Goal: Information Seeking & Learning: Understand process/instructions

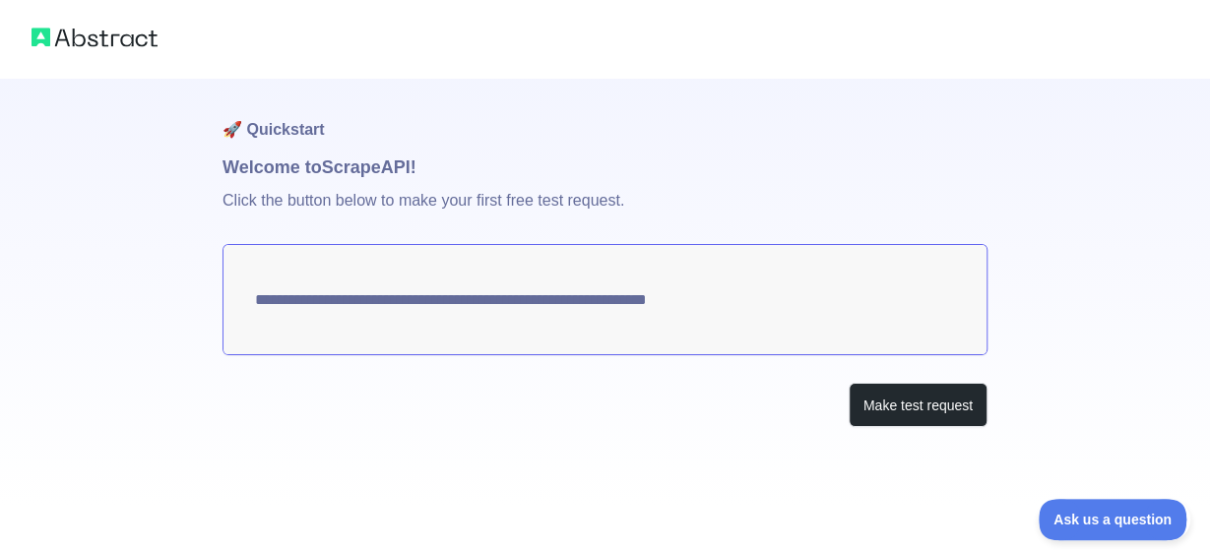
click at [473, 295] on textarea "**********" at bounding box center [605, 299] width 765 height 111
click at [921, 407] on button "Make test request" at bounding box center [918, 405] width 139 height 44
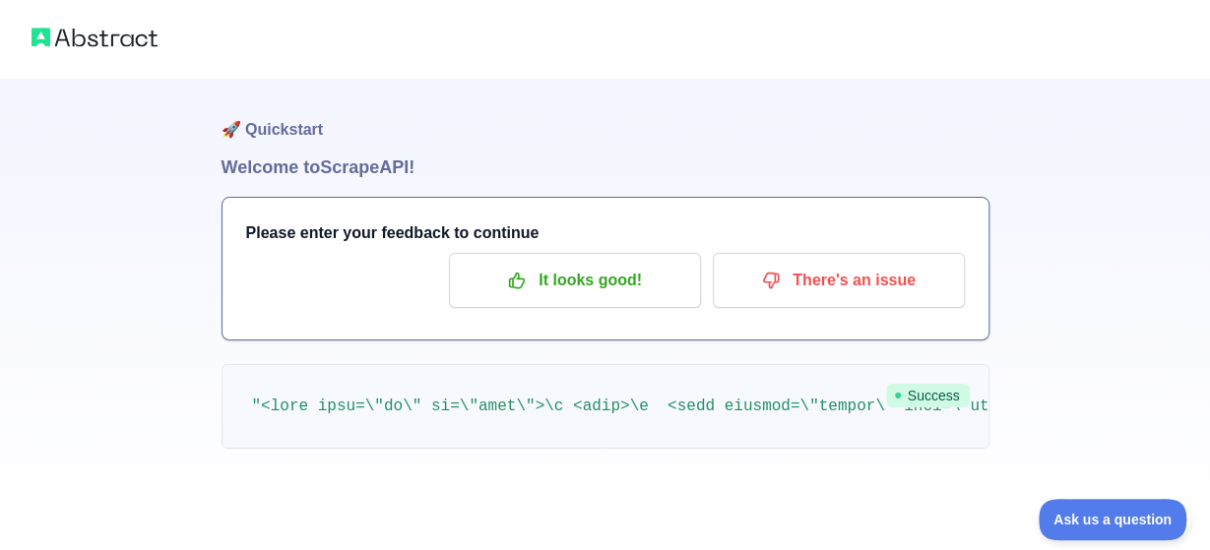
drag, startPoint x: 367, startPoint y: 387, endPoint x: 327, endPoint y: 404, distance: 43.7
click at [367, 387] on pre at bounding box center [606, 406] width 768 height 85
click at [249, 405] on pre at bounding box center [606, 406] width 768 height 85
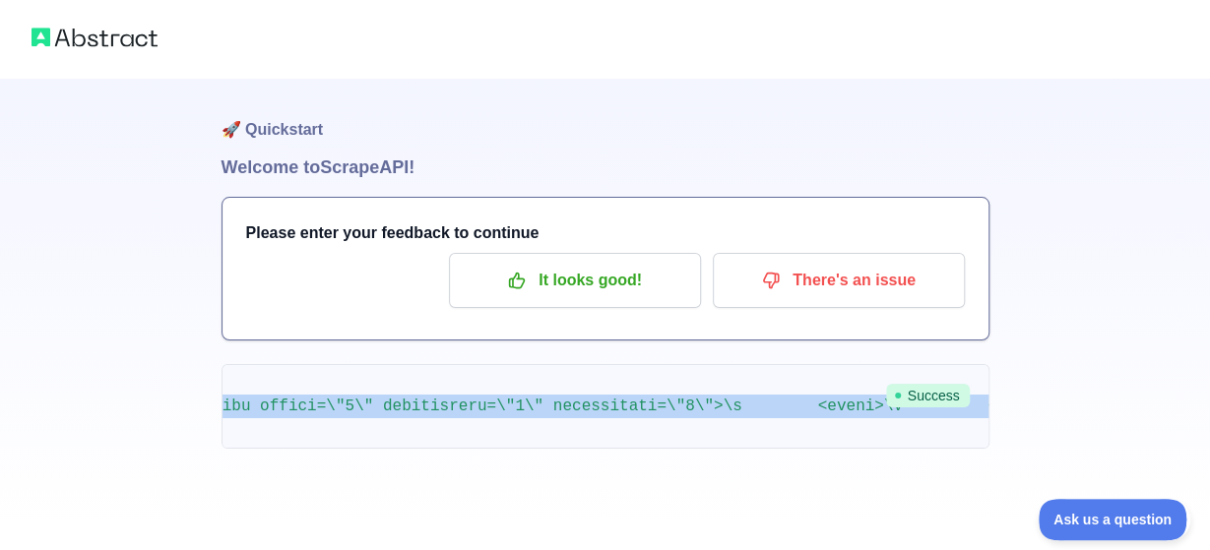
drag, startPoint x: 249, startPoint y: 402, endPoint x: 1006, endPoint y: 417, distance: 757.3
click at [990, 449] on pre at bounding box center [606, 406] width 768 height 85
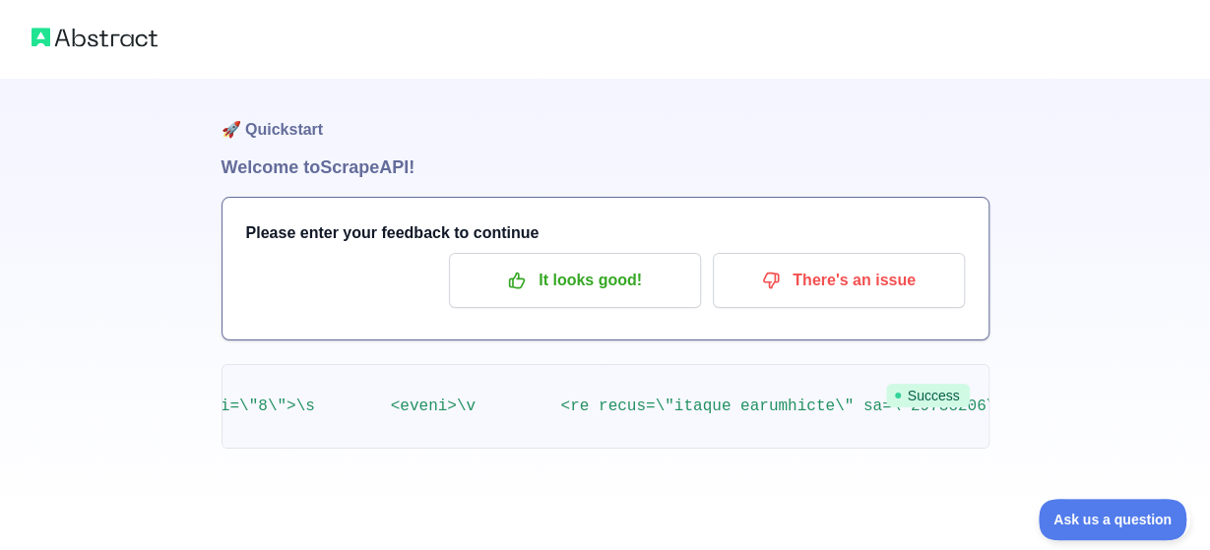
click at [805, 393] on pre at bounding box center [606, 406] width 768 height 85
click at [723, 395] on pre at bounding box center [606, 406] width 768 height 85
drag, startPoint x: 243, startPoint y: 402, endPoint x: 290, endPoint y: 401, distance: 47.3
click at [290, 401] on pre at bounding box center [606, 406] width 768 height 85
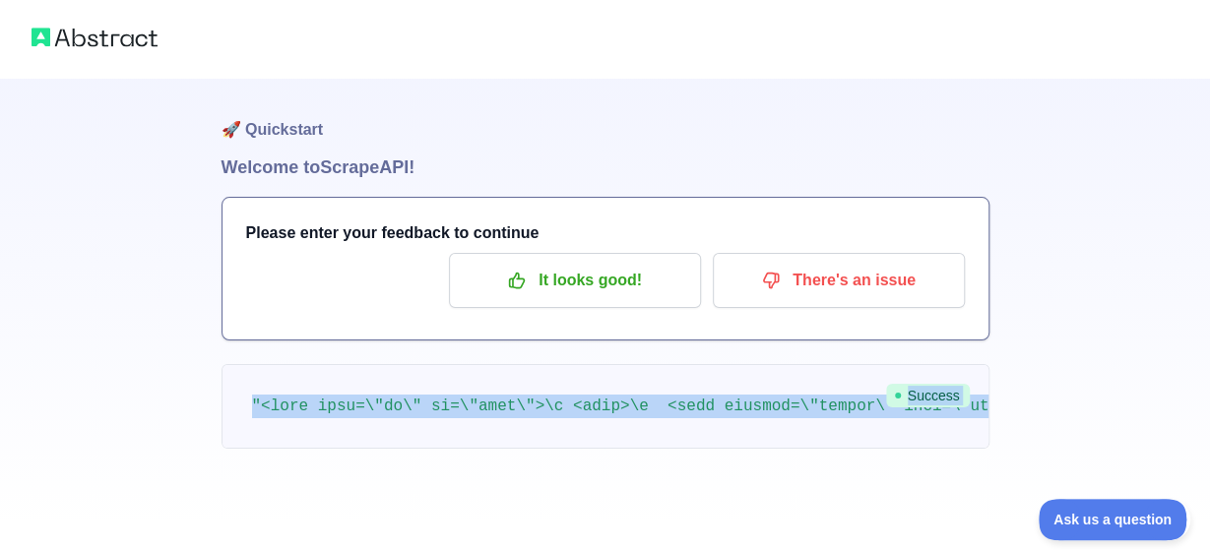
scroll to position [0, 557295]
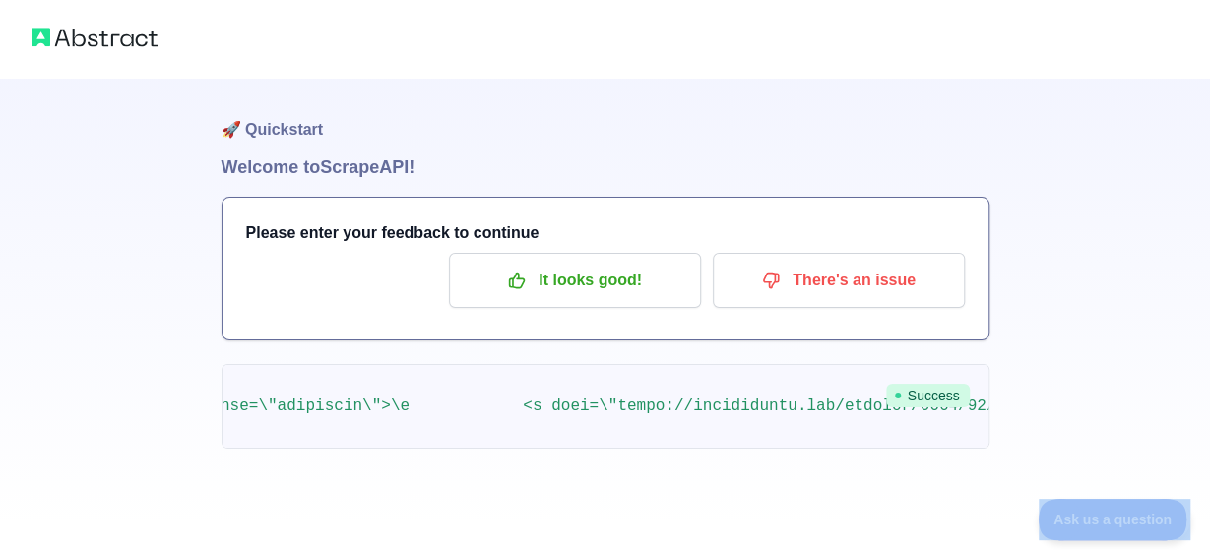
copy div
click at [383, 395] on pre at bounding box center [606, 406] width 768 height 85
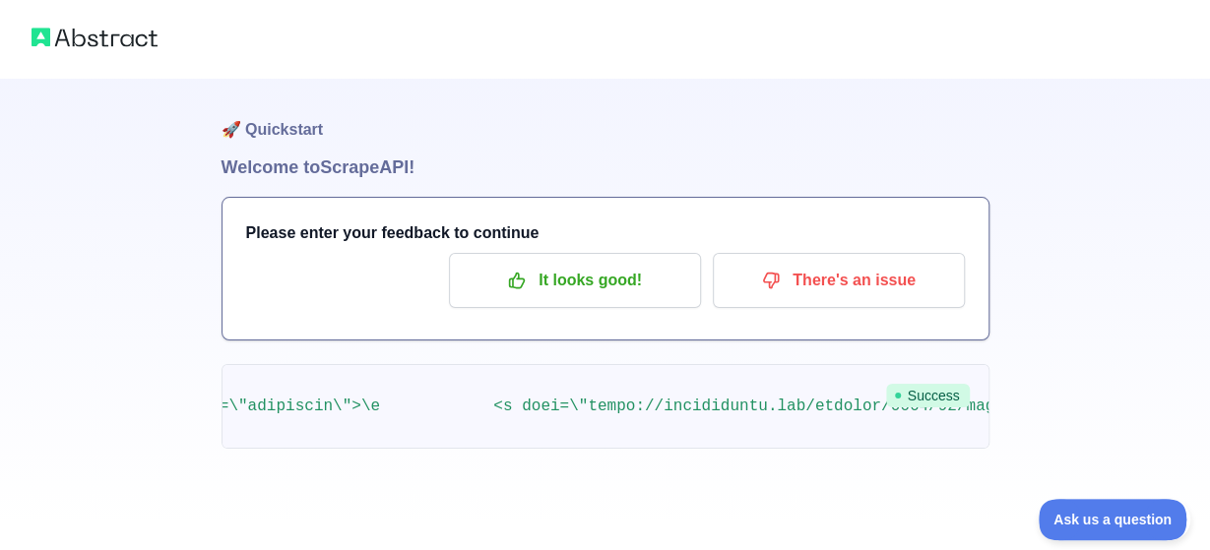
click at [918, 398] on span "Success" at bounding box center [928, 396] width 84 height 24
click at [918, 397] on span "Success" at bounding box center [928, 396] width 84 height 24
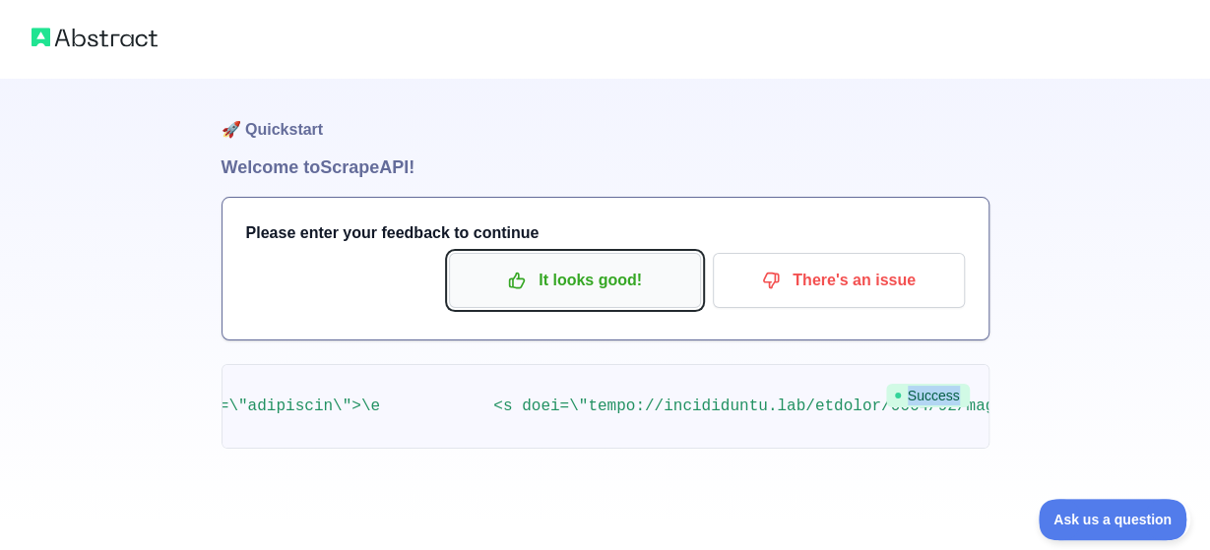
click at [555, 292] on p "It looks good!" at bounding box center [575, 280] width 223 height 33
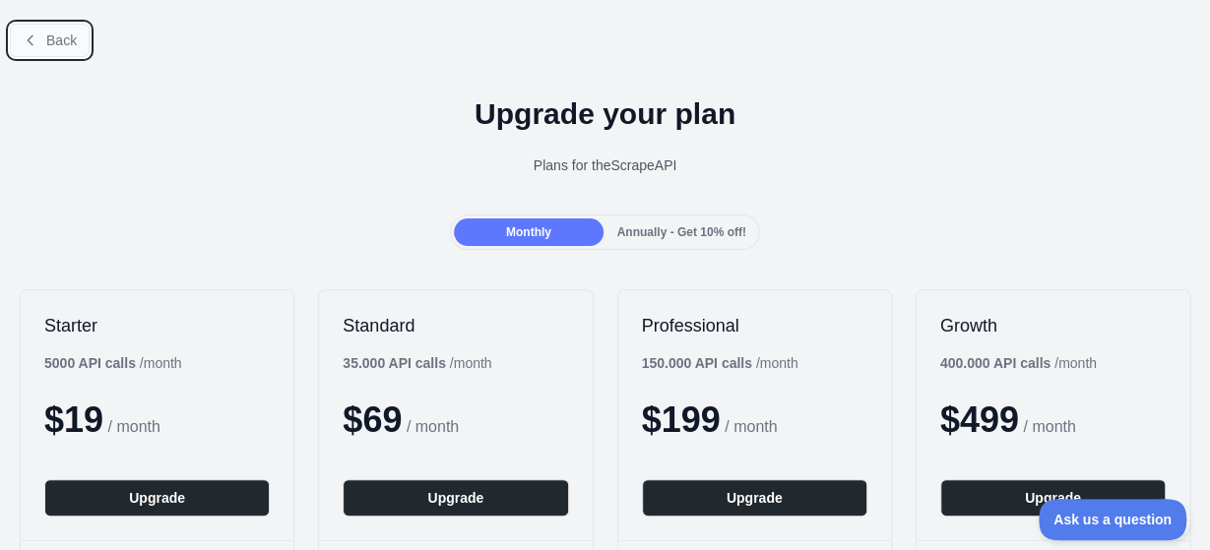
click at [24, 50] on button "Back" at bounding box center [50, 40] width 80 height 33
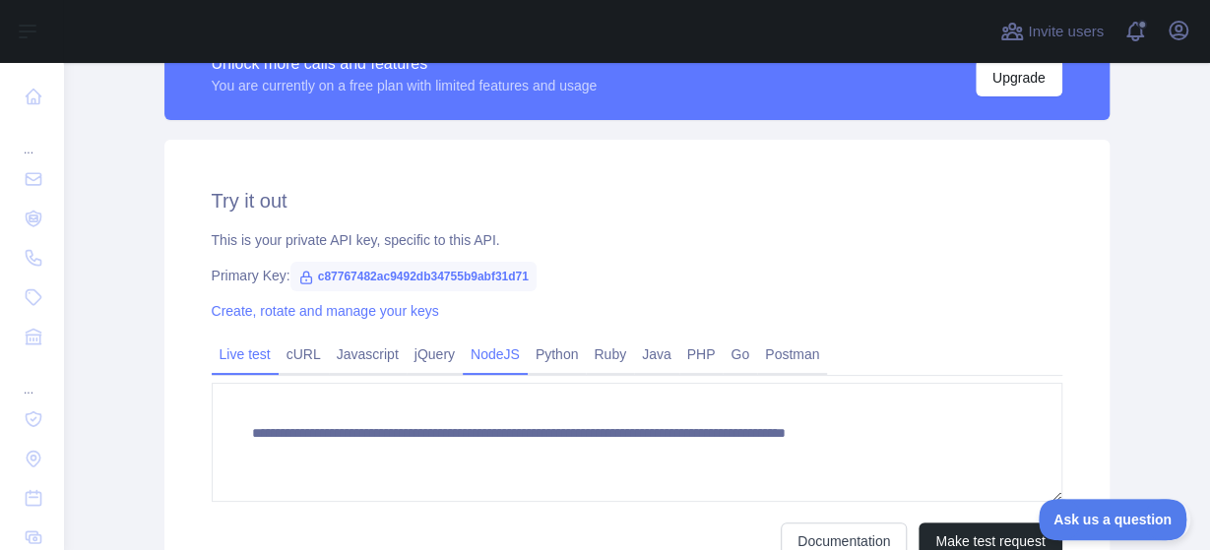
scroll to position [630, 0]
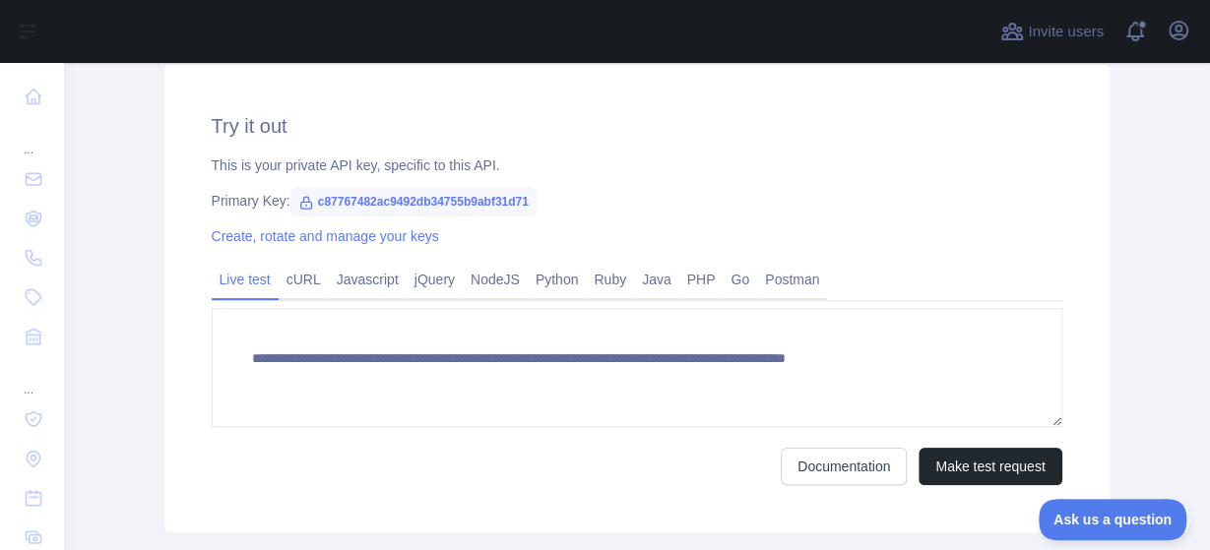
click at [335, 204] on span "c87767482ac9492db34755b9abf31d71" at bounding box center [413, 202] width 246 height 30
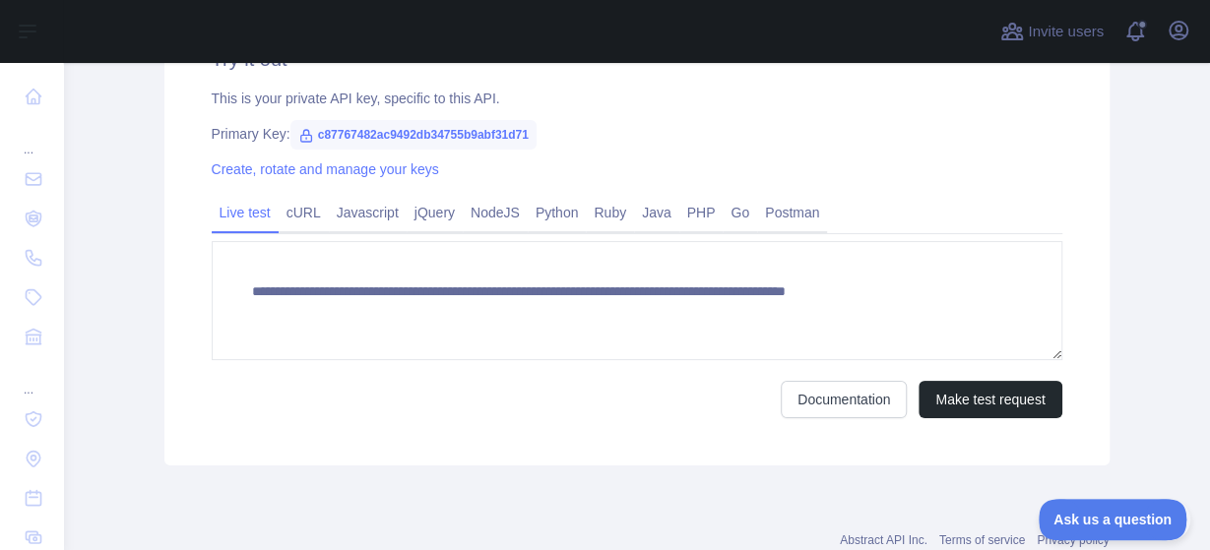
scroll to position [753, 0]
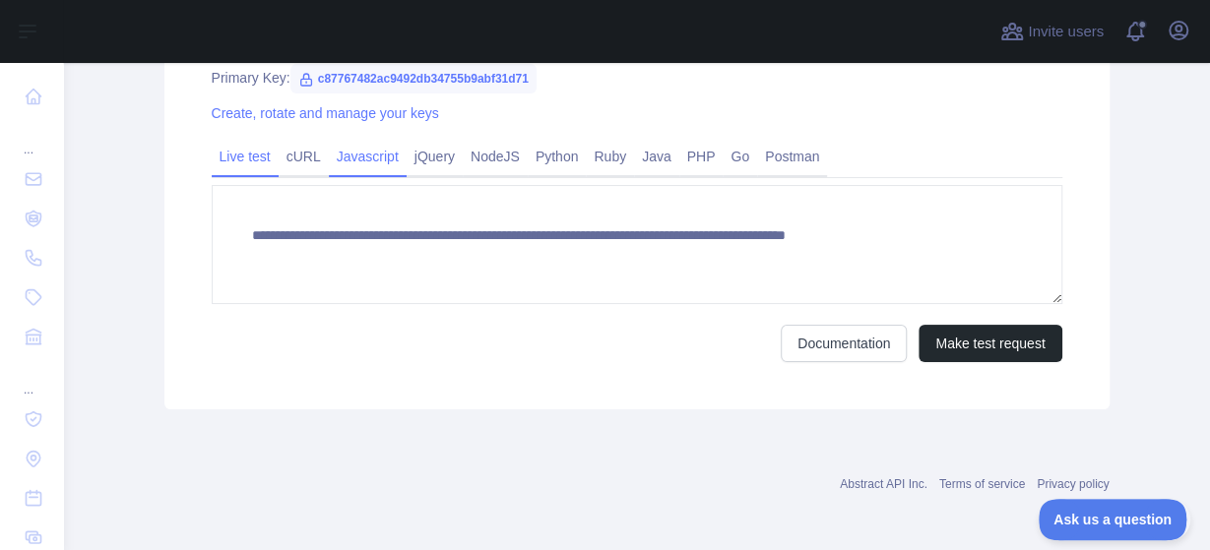
click at [351, 157] on link "Javascript" at bounding box center [368, 157] width 78 height 32
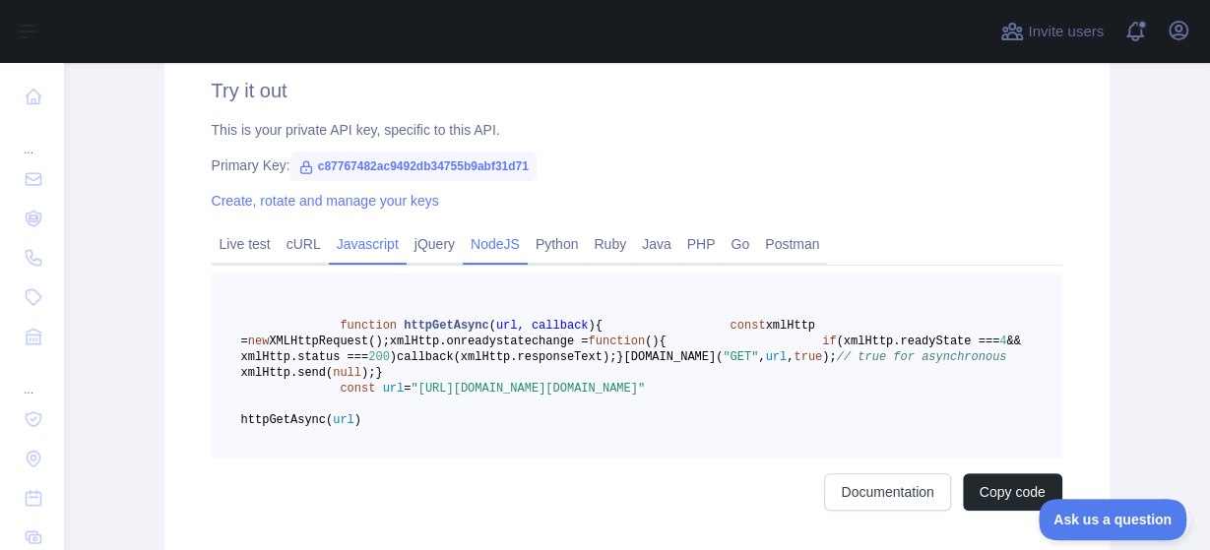
scroll to position [719, 0]
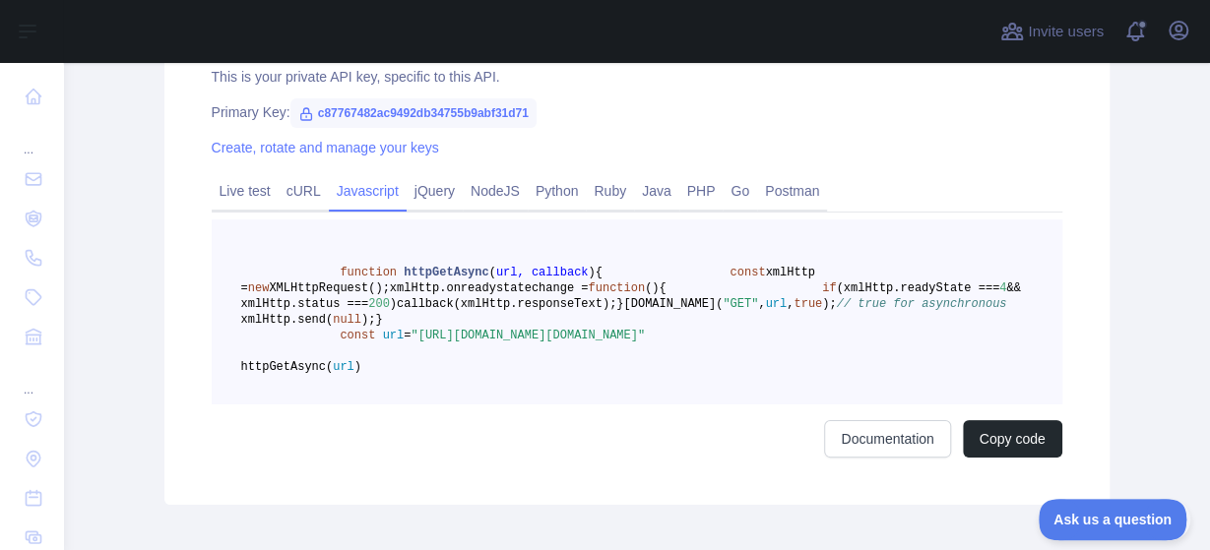
click at [836, 311] on span "// true for asynchronous" at bounding box center [921, 304] width 170 height 14
click at [565, 378] on pre "function httpGetAsync ( url, callback ) { const xmlHttp = new XMLHttpRequest();…" at bounding box center [637, 312] width 851 height 185
click at [588, 295] on span "function" at bounding box center [616, 289] width 57 height 14
drag, startPoint x: 655, startPoint y: 333, endPoint x: 569, endPoint y: 260, distance: 112.5
click at [655, 332] on pre "function httpGetAsync ( url, callback ) { const xmlHttp = new XMLHttpRequest();…" at bounding box center [637, 312] width 851 height 185
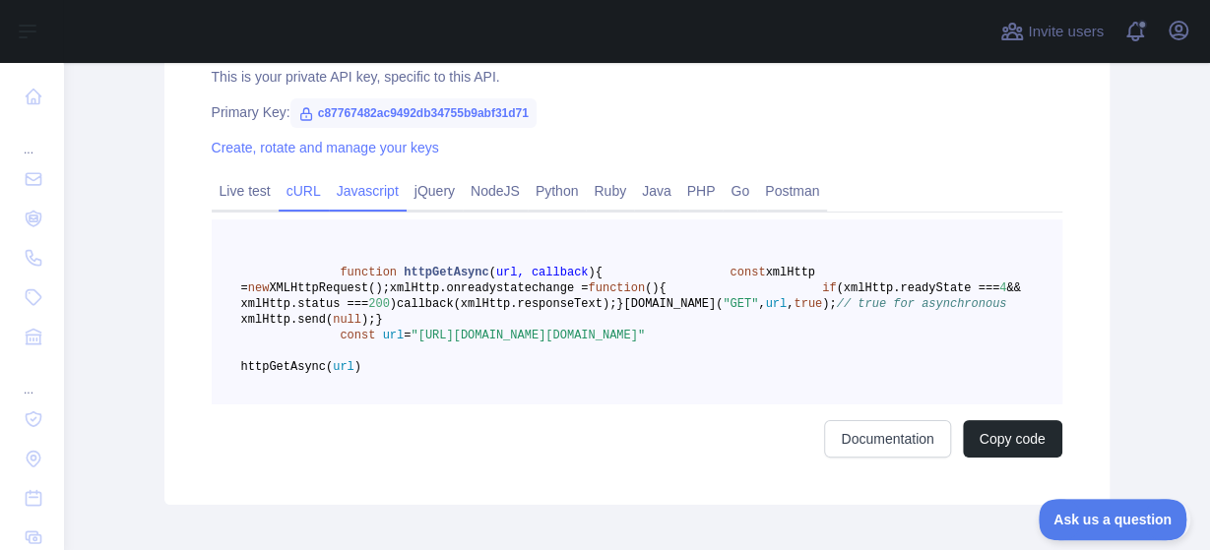
click at [308, 201] on link "cURL" at bounding box center [304, 191] width 50 height 32
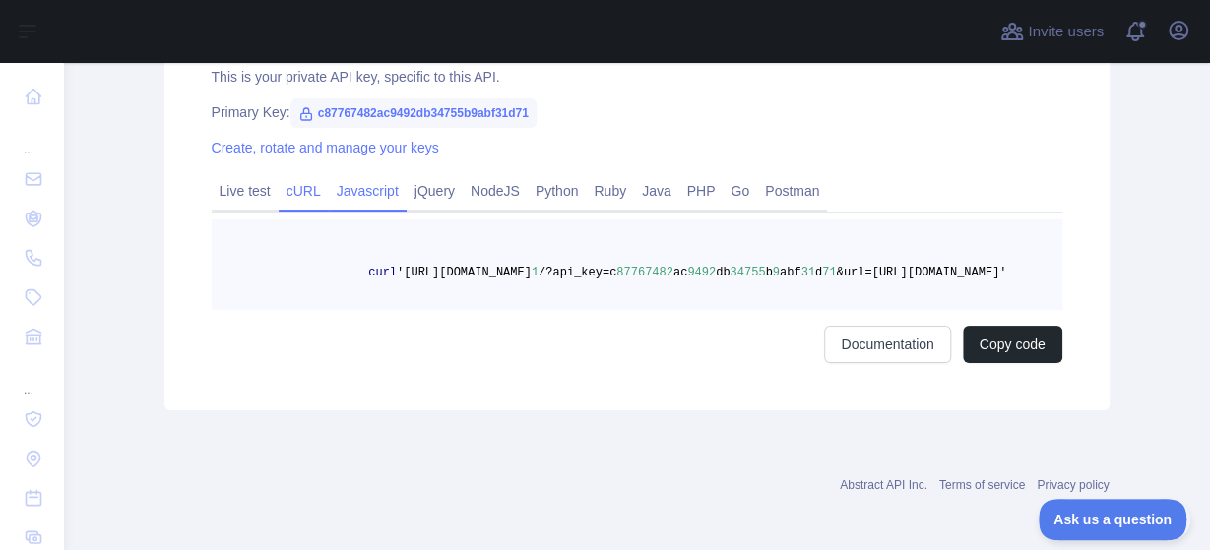
click at [393, 193] on link "Javascript" at bounding box center [368, 191] width 78 height 32
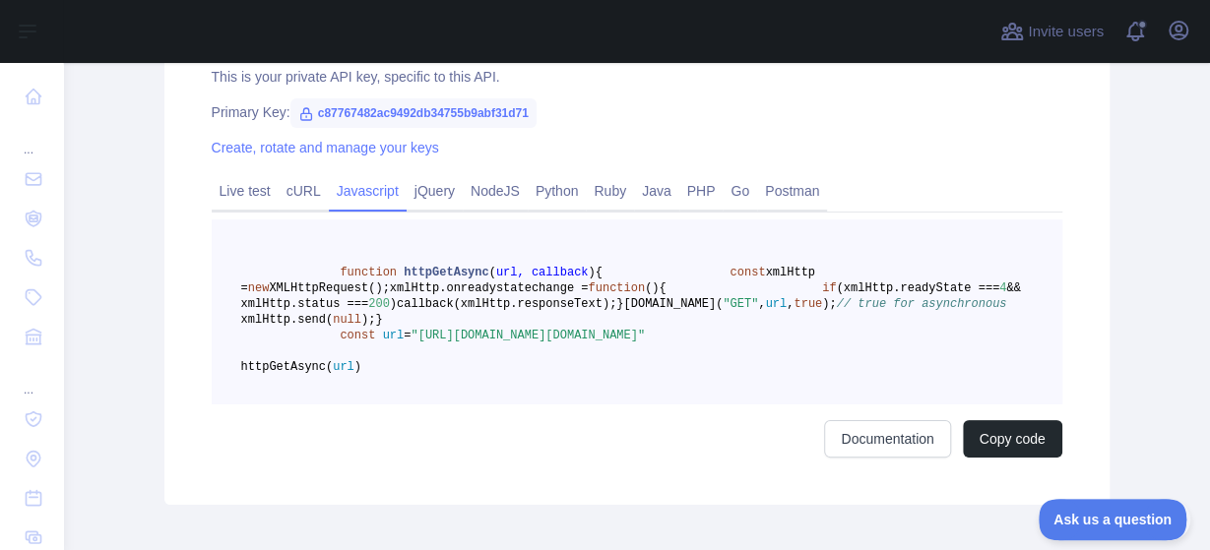
click at [410, 99] on span "c87767482ac9492db34755b9abf31d71" at bounding box center [413, 113] width 246 height 30
click at [405, 118] on span "c87767482ac9492db34755b9abf31d71" at bounding box center [413, 113] width 246 height 30
click at [322, 111] on span "c87767482ac9492db34755b9abf31d71" at bounding box center [413, 113] width 246 height 30
click at [596, 379] on pre "function httpGetAsync ( url, callback ) { const xmlHttp = new XMLHttpRequest();…" at bounding box center [637, 312] width 851 height 185
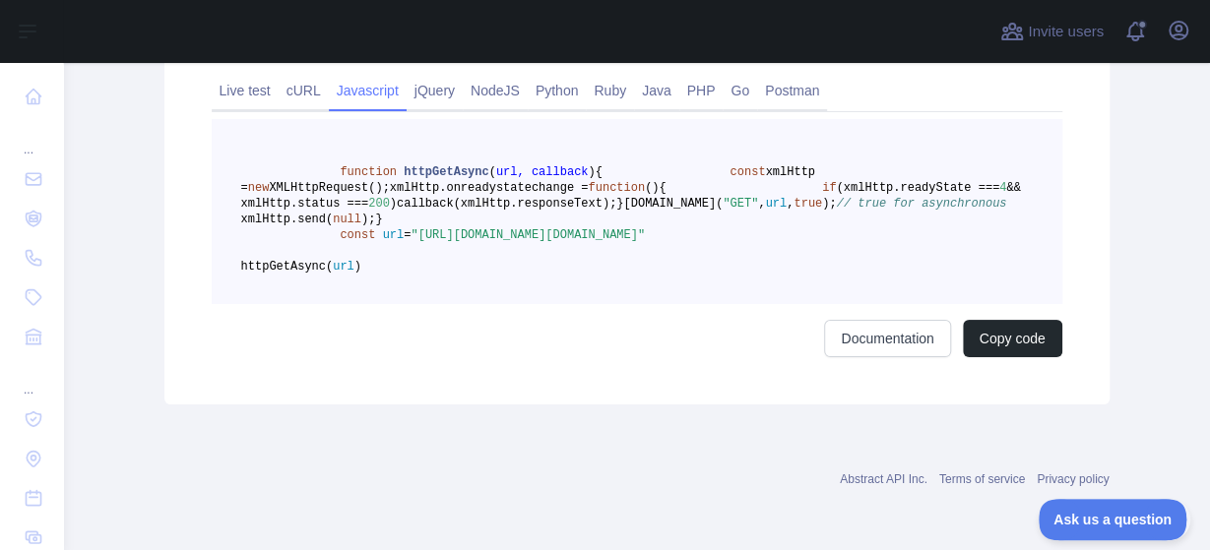
scroll to position [928, 0]
click at [982, 338] on button "Copy code" at bounding box center [1012, 338] width 99 height 37
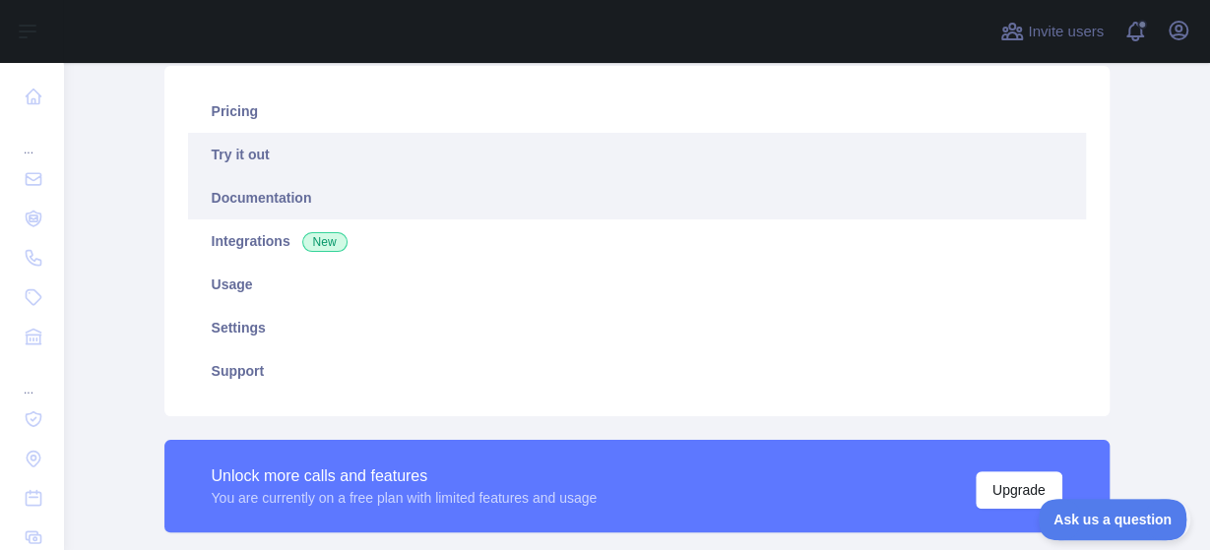
scroll to position [89, 0]
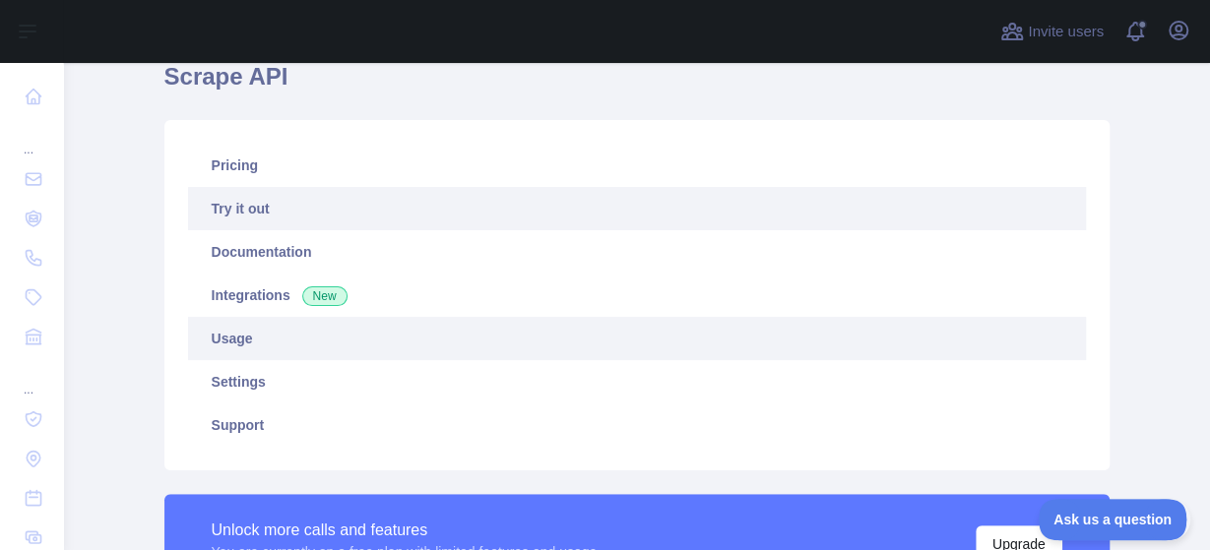
click at [363, 330] on link "Usage" at bounding box center [637, 338] width 898 height 43
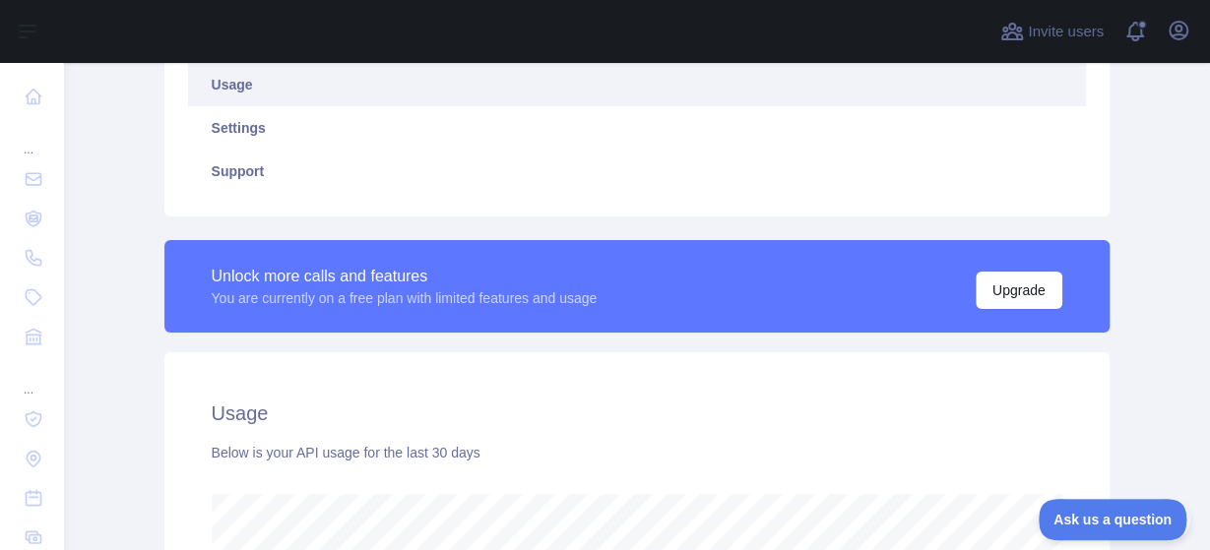
scroll to position [274, 0]
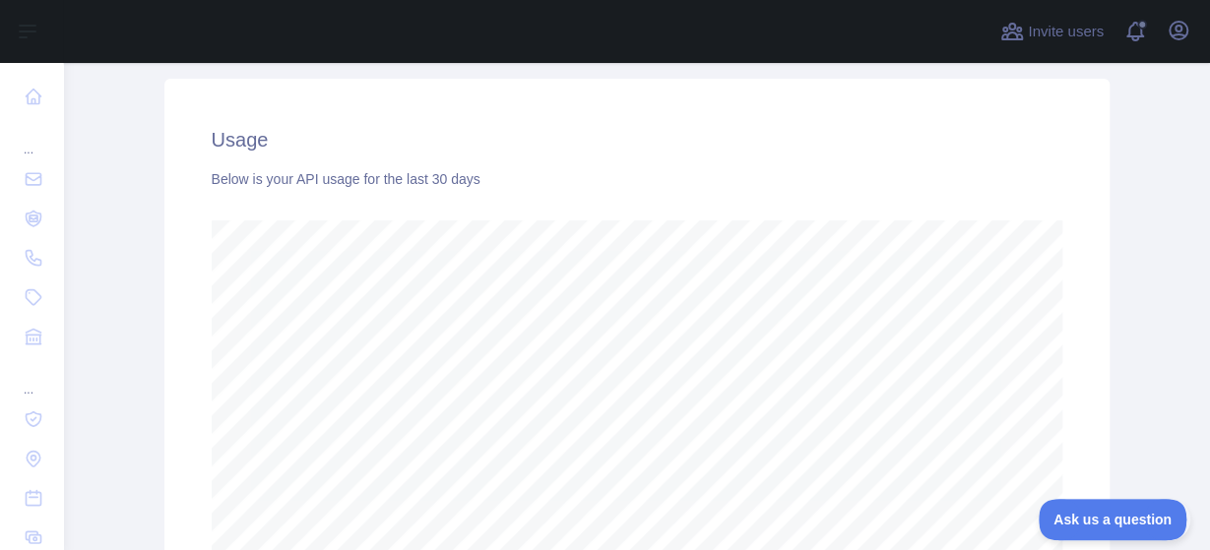
scroll to position [693, 0]
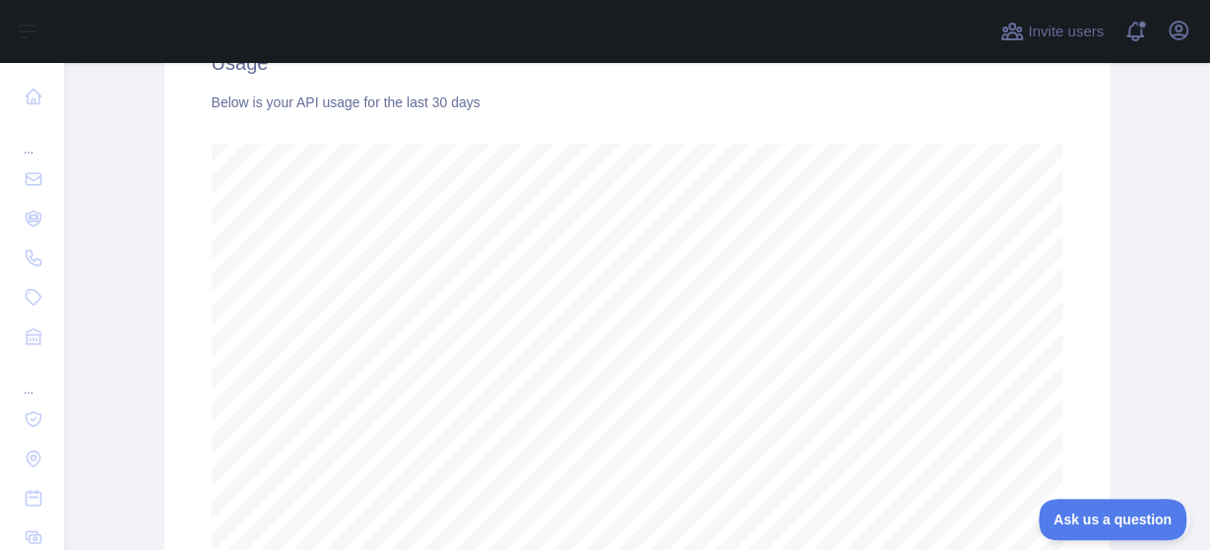
scroll to position [984090, 983432]
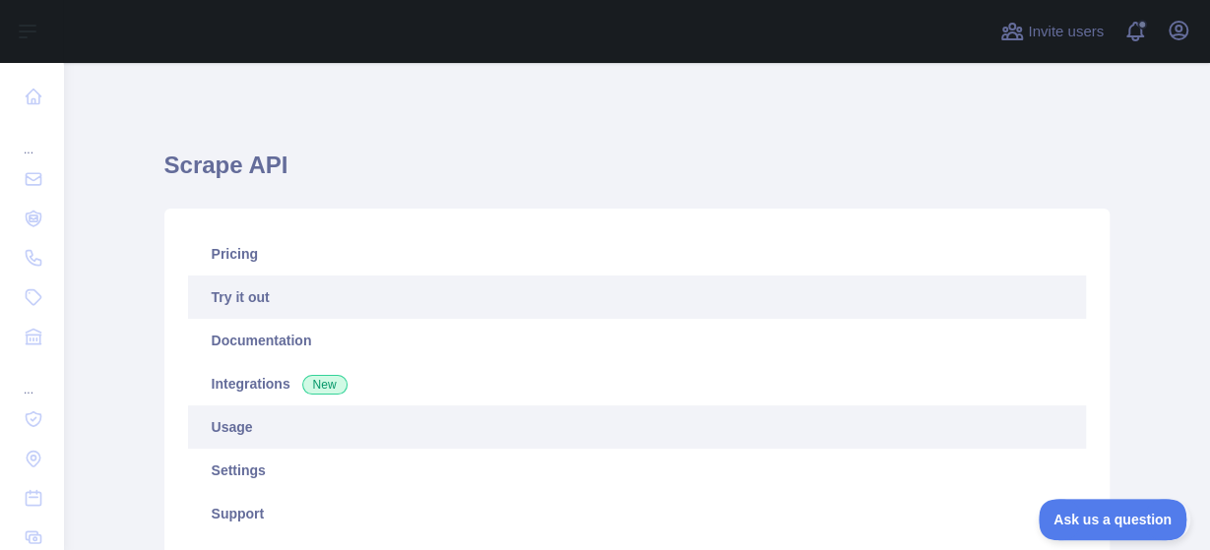
click at [314, 300] on link "Try it out" at bounding box center [637, 297] width 898 height 43
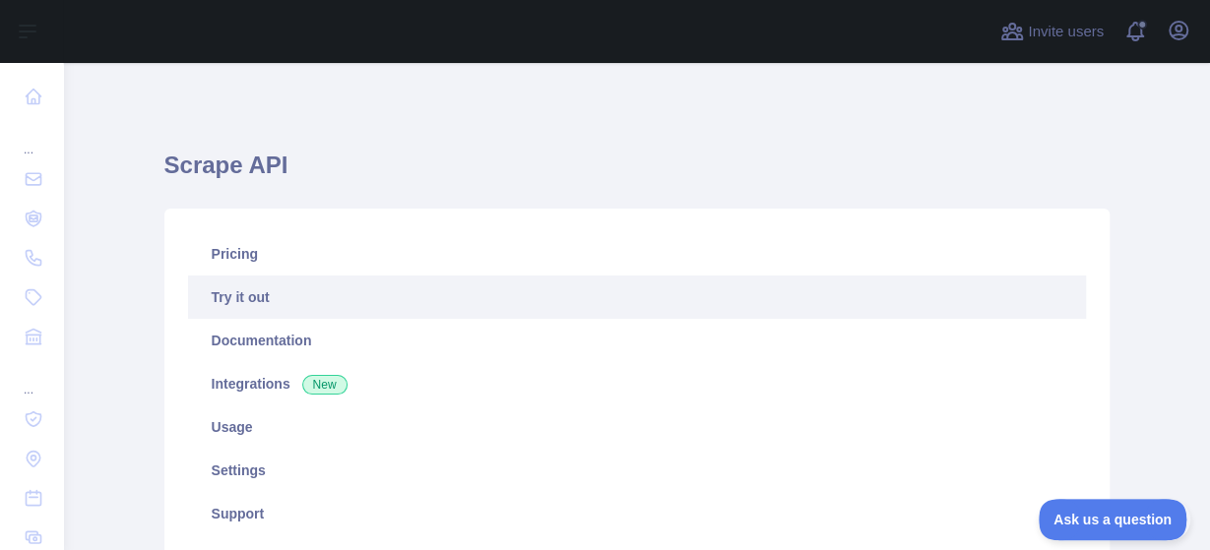
type textarea "**********"
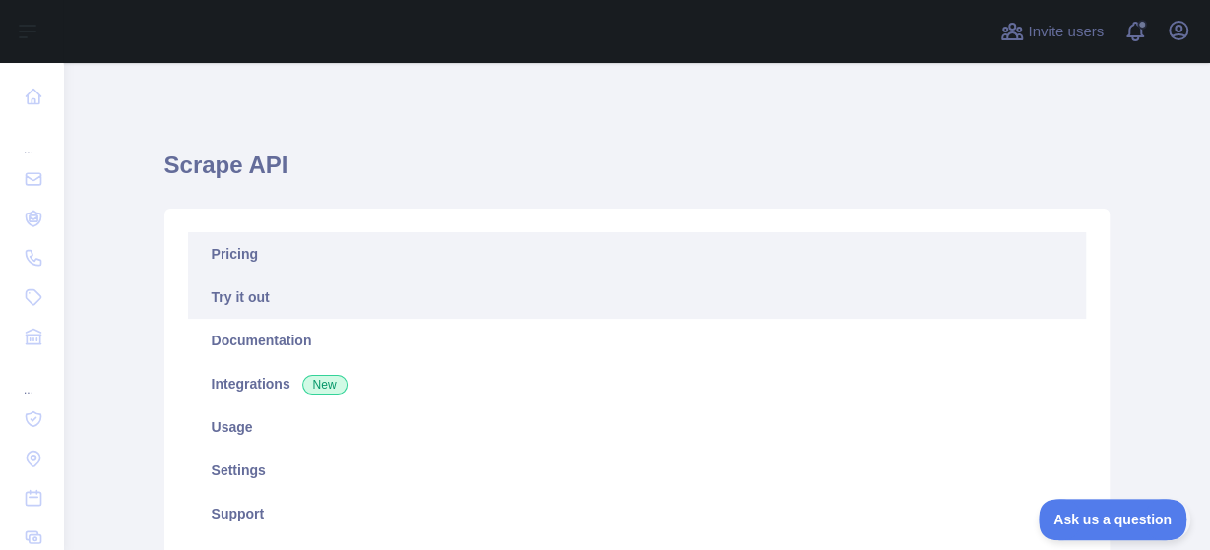
click at [275, 254] on link "Pricing" at bounding box center [637, 253] width 898 height 43
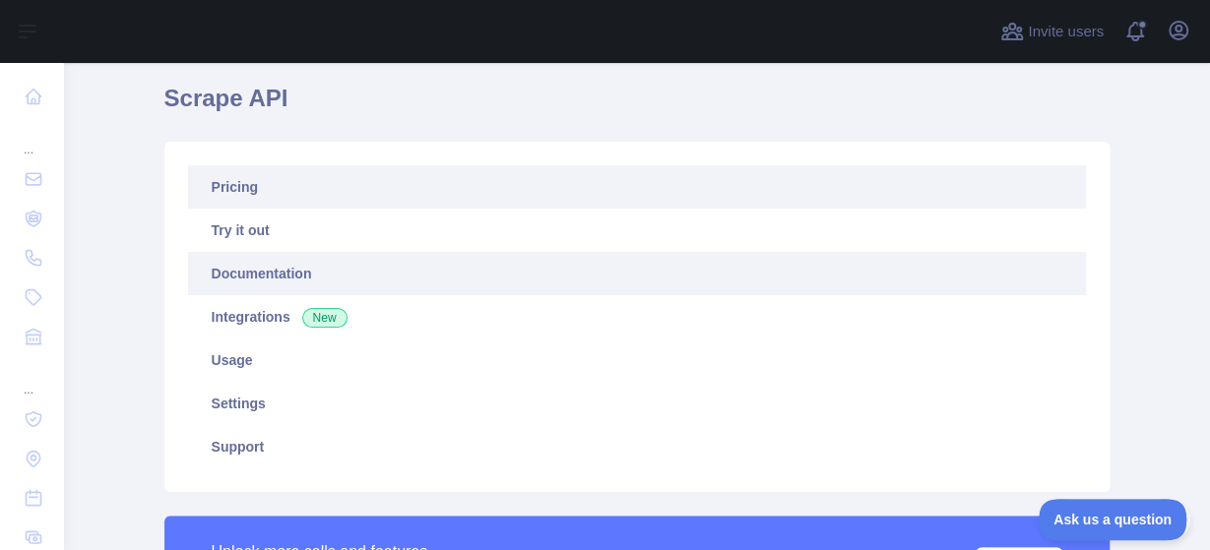
scroll to position [63, 0]
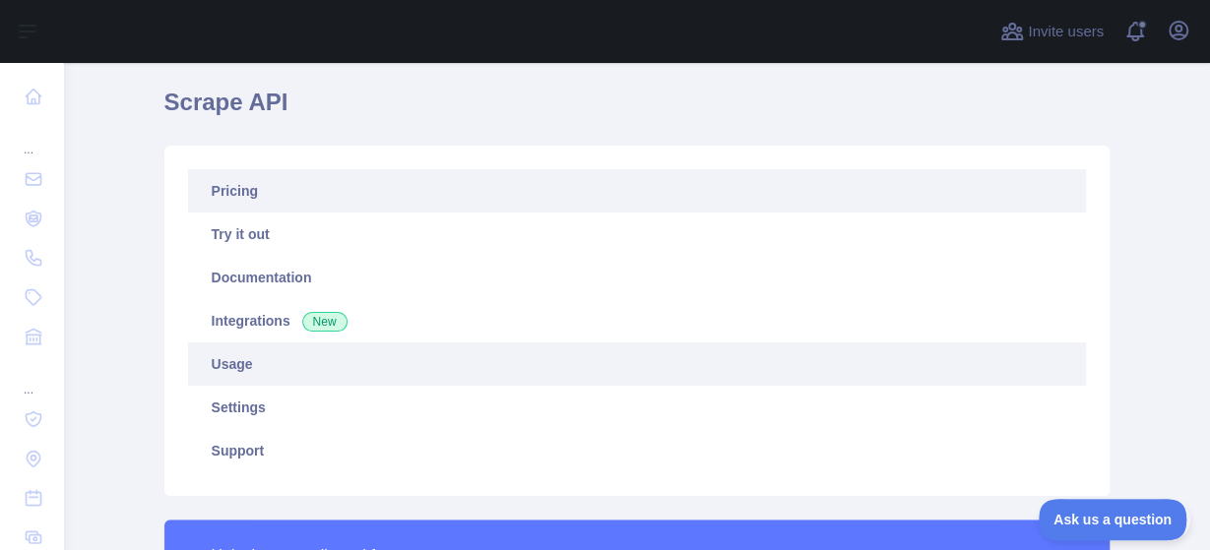
click at [275, 353] on link "Usage" at bounding box center [637, 364] width 898 height 43
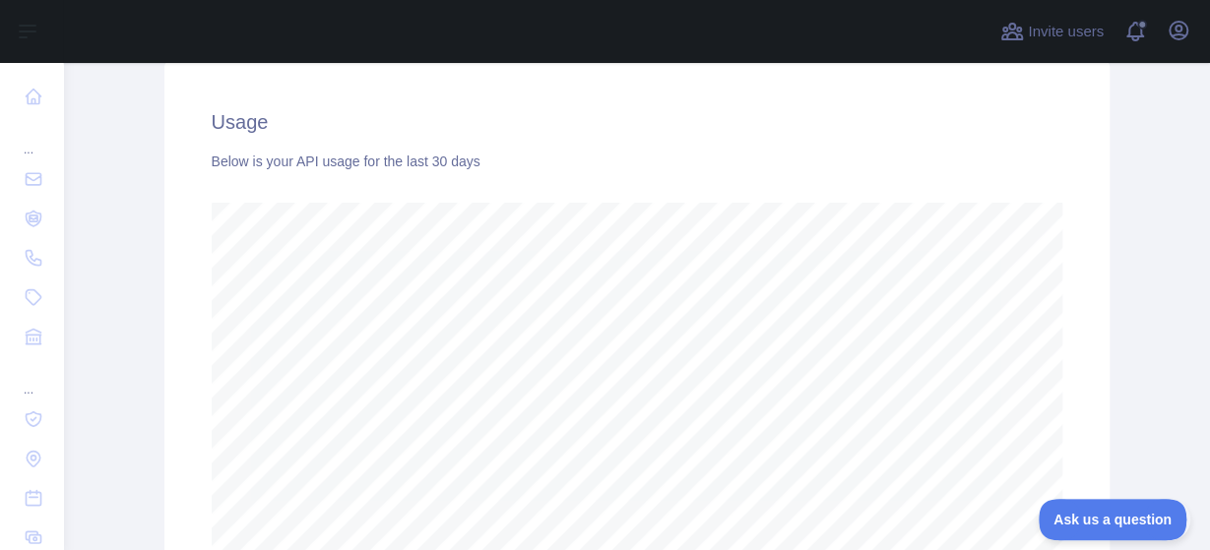
scroll to position [693, 0]
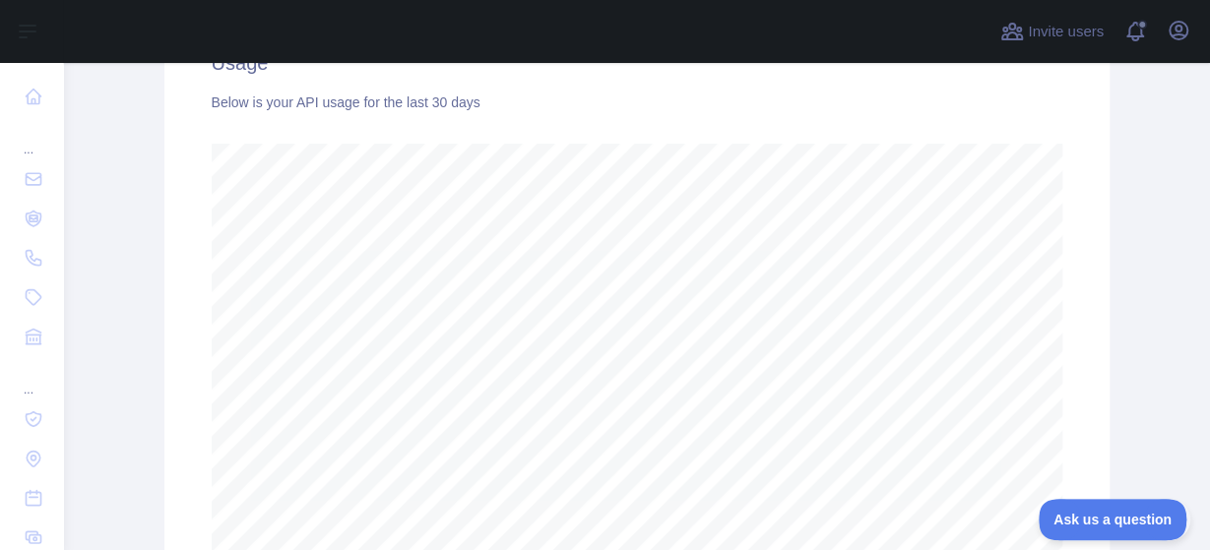
scroll to position [274, 0]
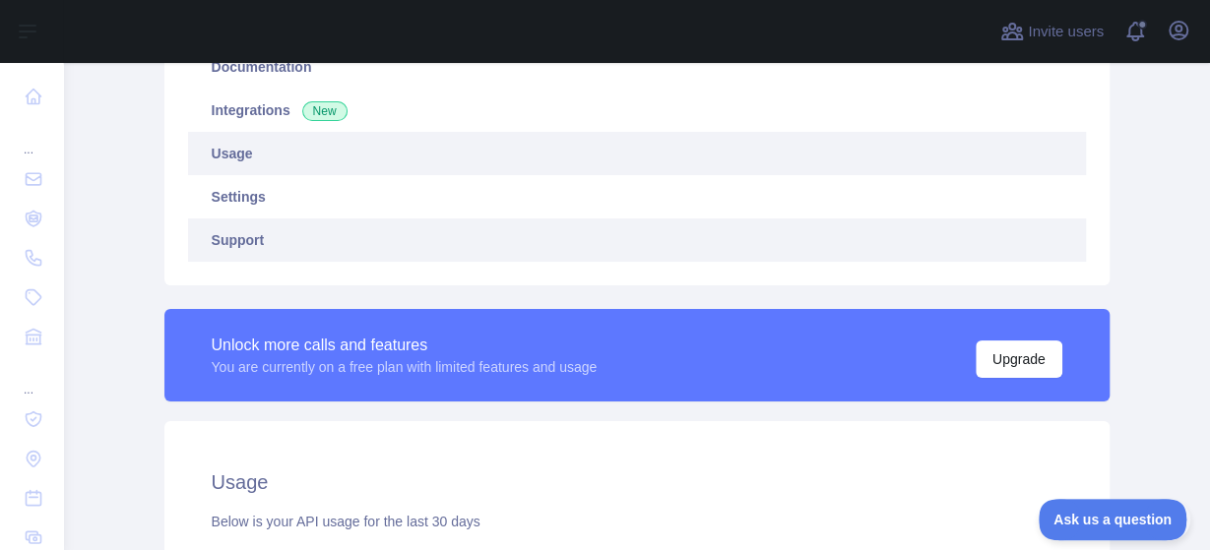
click at [414, 260] on link "Support" at bounding box center [637, 240] width 898 height 43
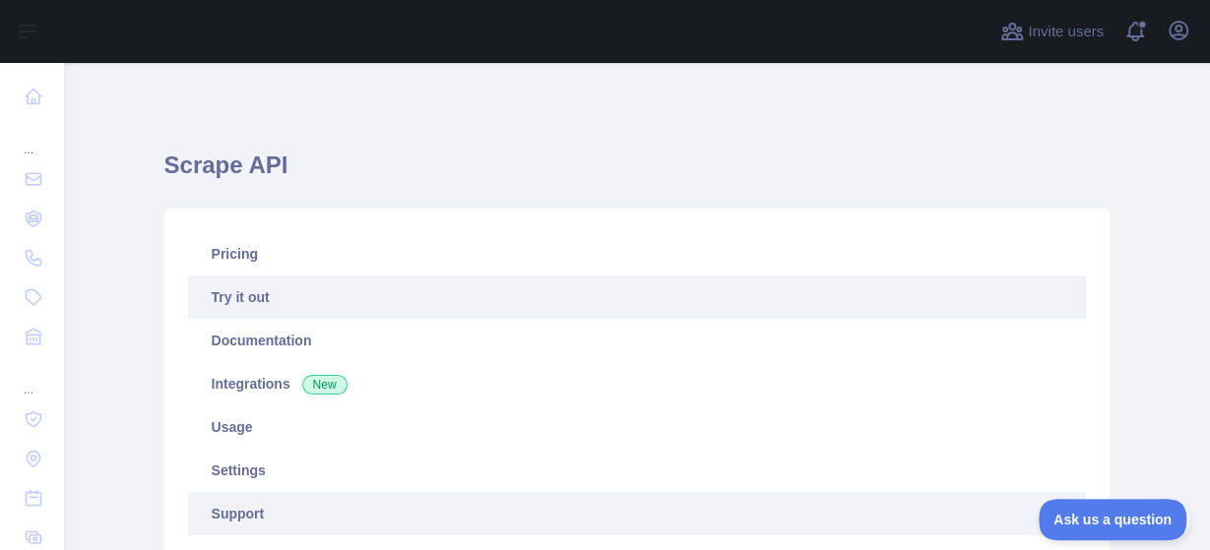
click at [306, 288] on link "Try it out" at bounding box center [637, 297] width 898 height 43
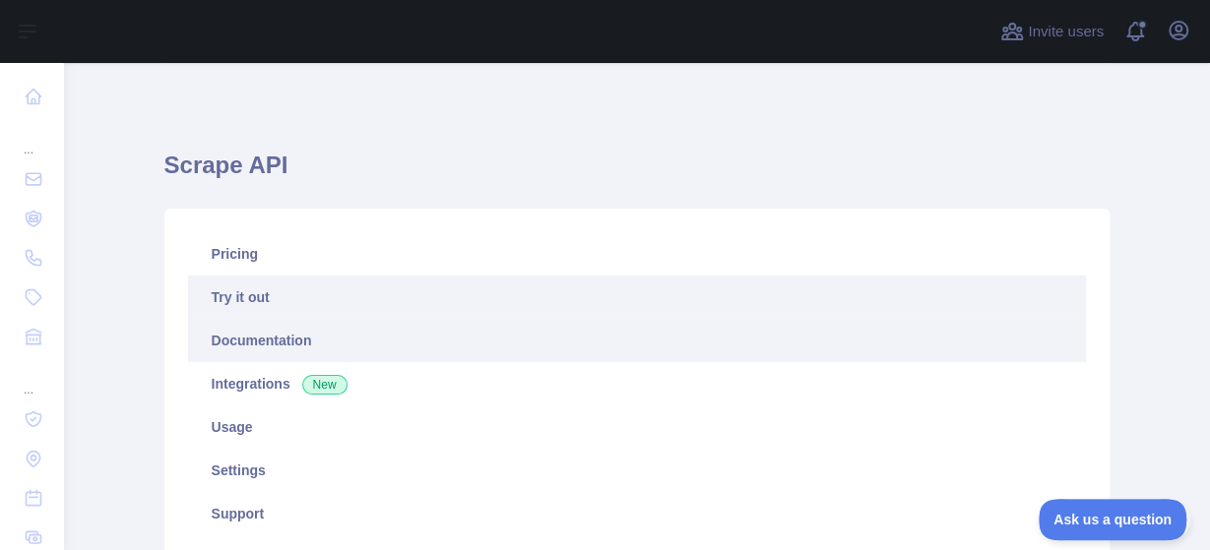
click at [301, 343] on link "Documentation" at bounding box center [637, 340] width 898 height 43
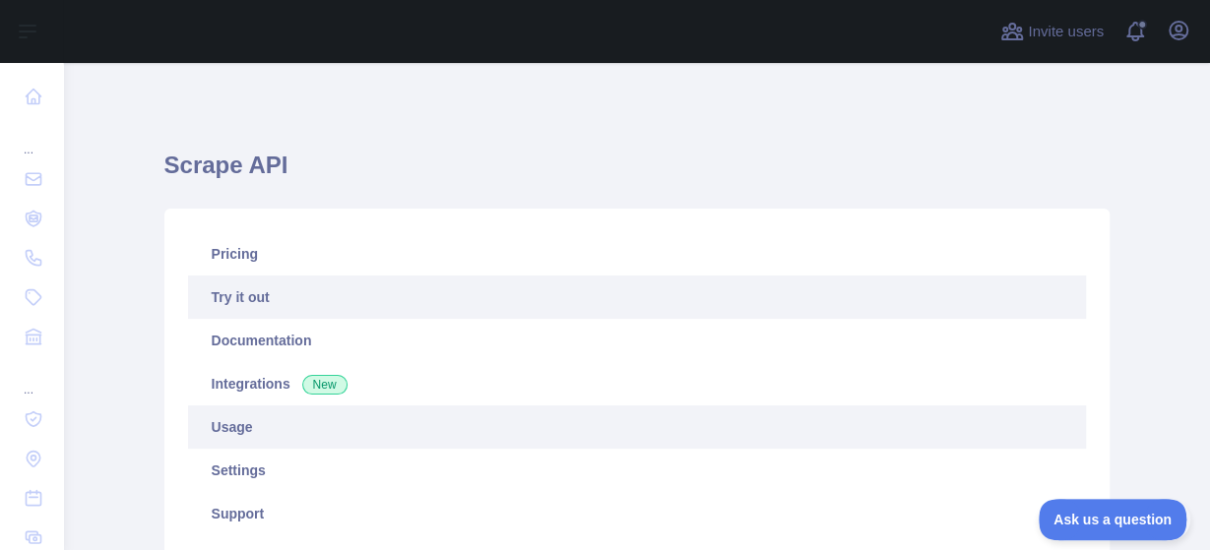
click at [266, 417] on link "Usage" at bounding box center [637, 427] width 898 height 43
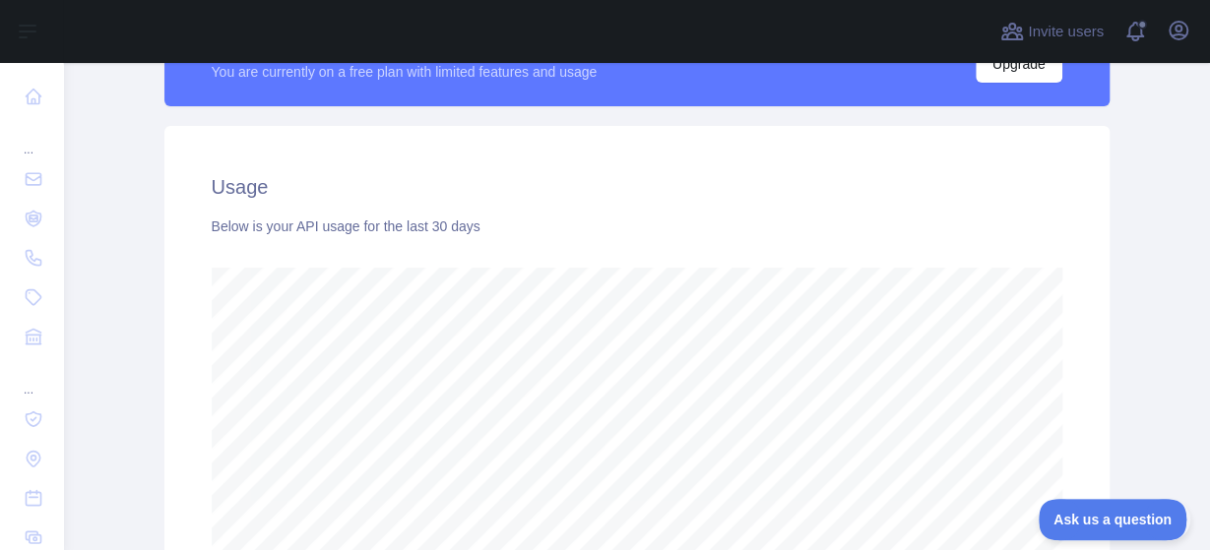
scroll to position [630, 0]
